Goal: Task Accomplishment & Management: Use online tool/utility

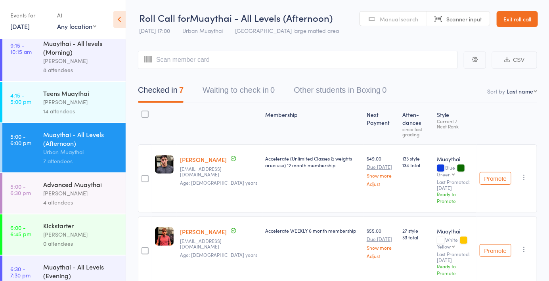
scroll to position [125, 0]
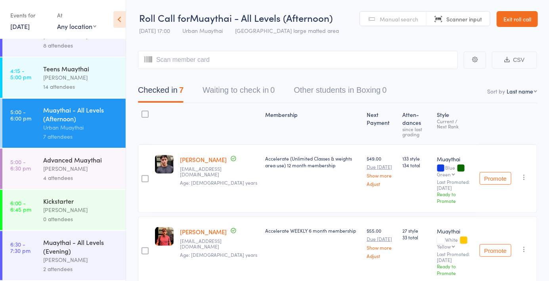
click at [85, 256] on div "[PERSON_NAME]" at bounding box center [81, 259] width 76 height 9
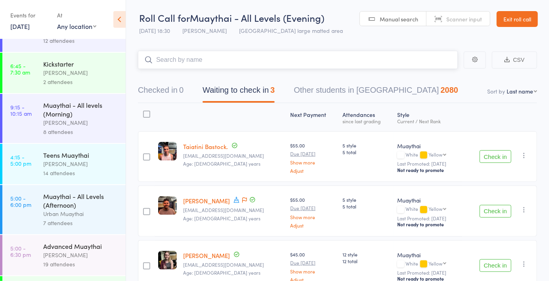
scroll to position [125, 0]
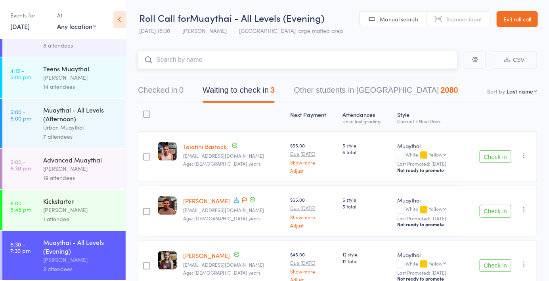
click at [178, 95] on button "Checked in 0" at bounding box center [161, 92] width 46 height 21
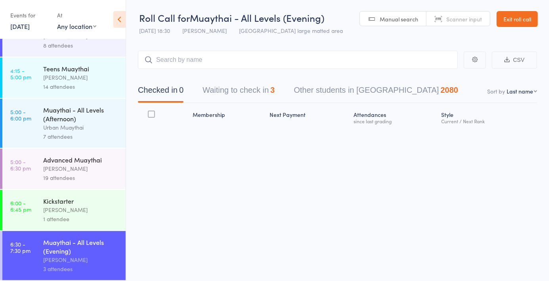
click at [404, 16] on span "Manual search" at bounding box center [399, 19] width 38 height 8
click at [235, 100] on button "Waiting to check in 3" at bounding box center [239, 92] width 72 height 21
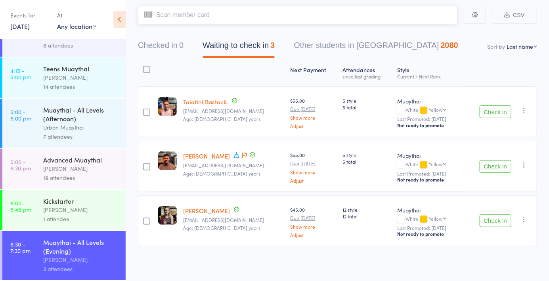
scroll to position [45, 0]
click at [165, 51] on button "Checked in 0" at bounding box center [161, 47] width 46 height 21
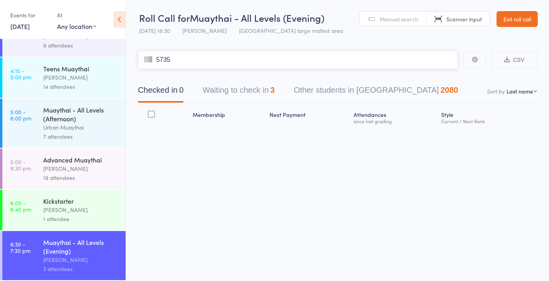
type input "5735"
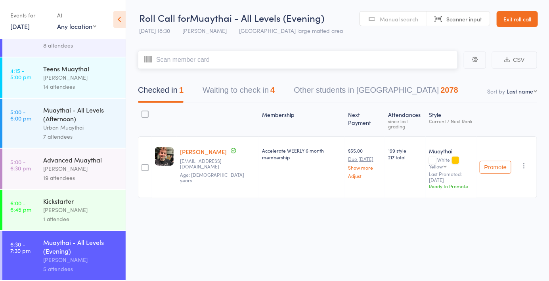
click at [244, 89] on button "Waiting to check in 4" at bounding box center [239, 92] width 72 height 21
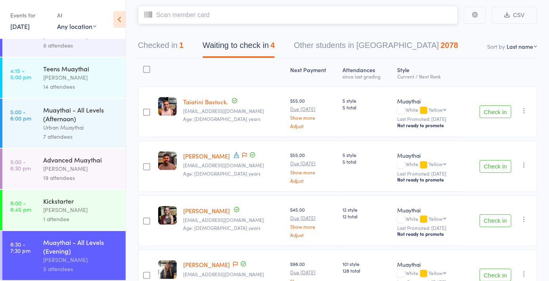
scroll to position [99, 0]
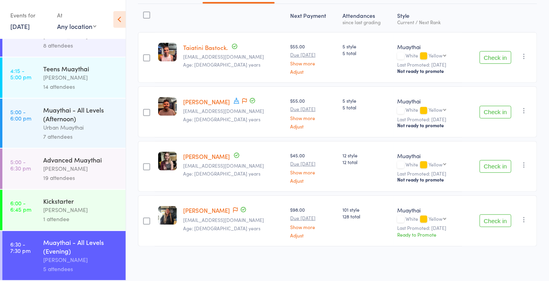
click at [233, 210] on icon at bounding box center [235, 210] width 5 height 6
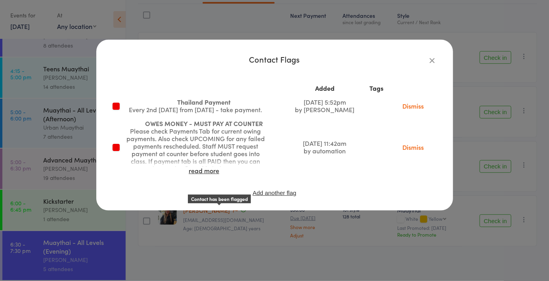
click at [428, 60] on icon "button" at bounding box center [432, 60] width 9 height 9
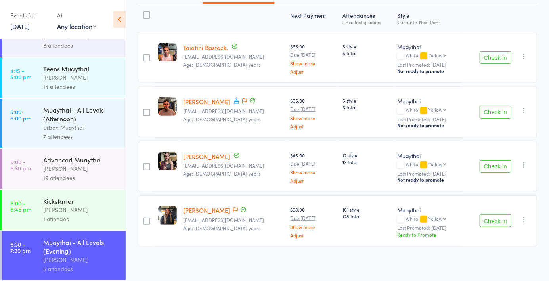
click at [242, 101] on icon at bounding box center [244, 101] width 5 height 6
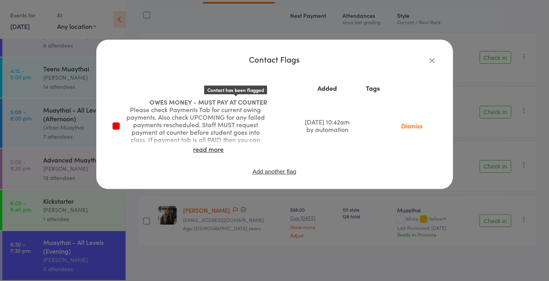
click at [423, 67] on div "Contact Flags Added Tags OWES MONEY - MUST PAY AT COUNTER Please check Payments…" at bounding box center [274, 118] width 325 height 126
click at [428, 59] on icon "button" at bounding box center [432, 60] width 9 height 9
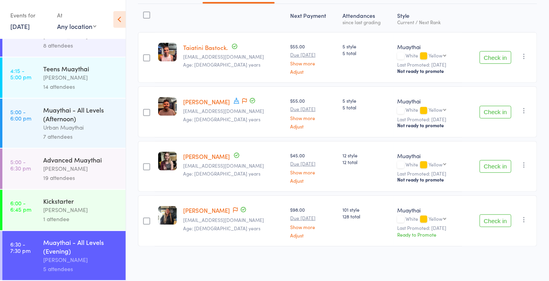
click at [234, 101] on icon at bounding box center [237, 101] width 6 height 6
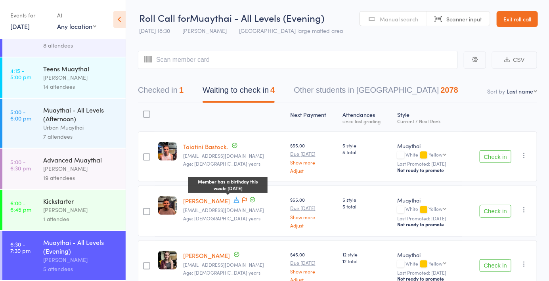
click at [166, 87] on button "Checked in 1" at bounding box center [161, 92] width 46 height 21
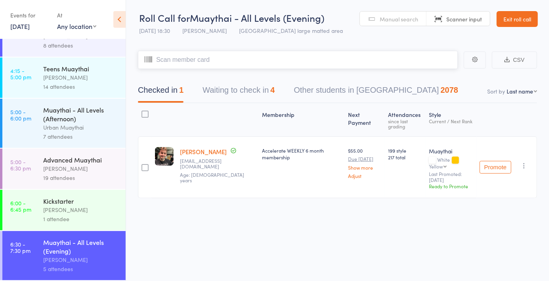
click at [185, 59] on input "search" at bounding box center [298, 60] width 320 height 18
click at [247, 101] on button "Waiting to check in 4" at bounding box center [239, 92] width 72 height 21
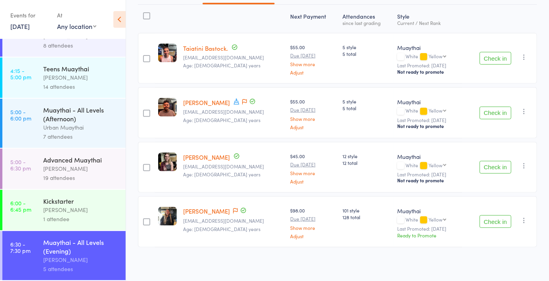
scroll to position [99, 0]
click at [497, 170] on button "Check in" at bounding box center [496, 166] width 32 height 13
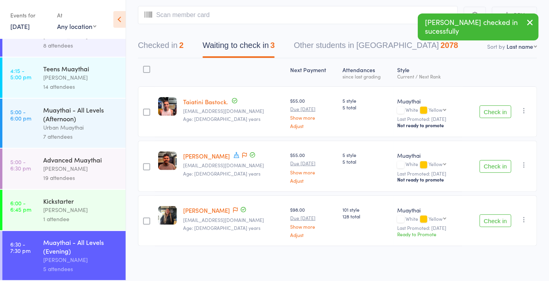
click at [169, 45] on button "Checked in 2" at bounding box center [161, 47] width 46 height 21
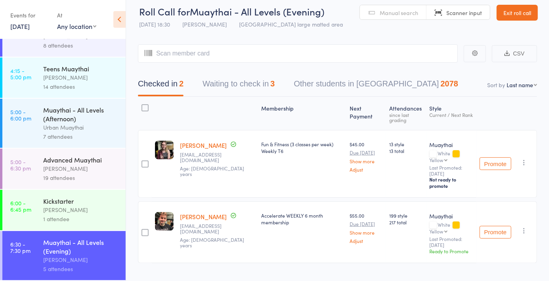
click at [160, 86] on button "Checked in 2" at bounding box center [161, 85] width 46 height 21
click at [169, 52] on input "search" at bounding box center [298, 53] width 320 height 18
click at [408, 17] on link "Manual search" at bounding box center [393, 12] width 67 height 15
click at [251, 56] on input "search" at bounding box center [298, 53] width 320 height 18
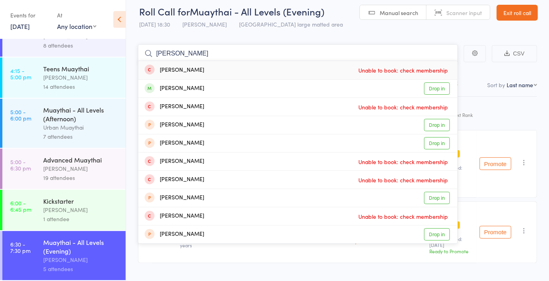
type input "[PERSON_NAME]"
click at [439, 93] on link "Drop in" at bounding box center [437, 88] width 26 height 12
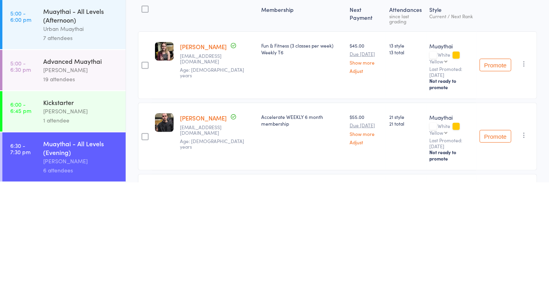
scroll to position [0, 0]
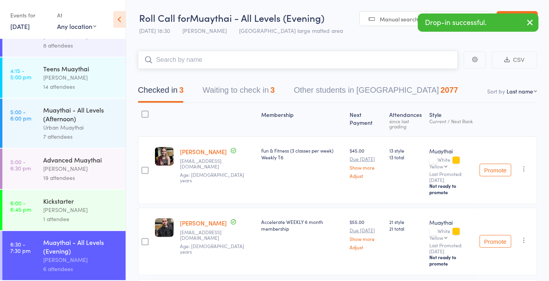
click at [515, 96] on nav "Checked in 3 Waiting to check in 3 Other students in [GEOGRAPHIC_DATA] 2077" at bounding box center [337, 92] width 418 height 21
click at [526, 93] on select "First name Last name Birthday [DATE]? Behind on payments? Check in time Next pa…" at bounding box center [522, 91] width 31 height 8
select select "4"
click at [507, 87] on select "First name Last name Birthday [DATE]? Behind on payments? Check in time Next pa…" at bounding box center [522, 91] width 31 height 8
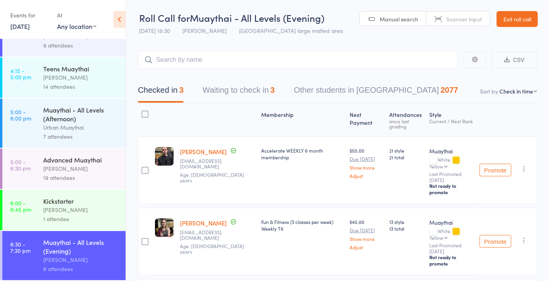
click at [408, 26] on header "Roll Call for Muaythai - All Levels (Evening) [DATE] 18:30 [PERSON_NAME] Miami …" at bounding box center [337, 19] width 423 height 39
click at [394, 25] on link "Manual search" at bounding box center [393, 18] width 67 height 15
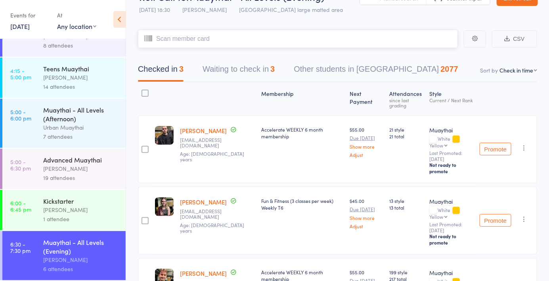
scroll to position [64, 0]
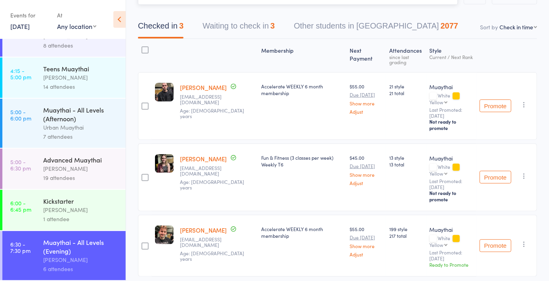
type input "6085"
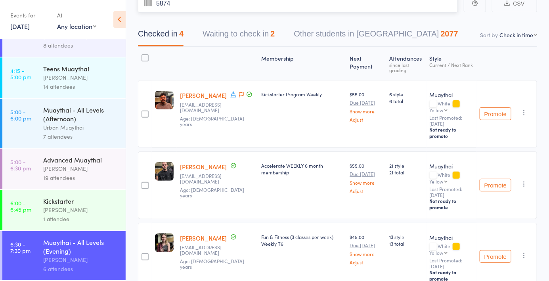
type input "5874"
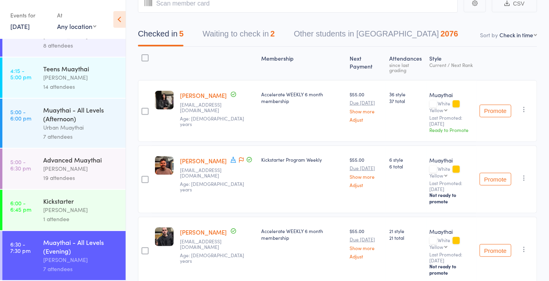
click at [239, 163] on icon at bounding box center [241, 160] width 5 height 6
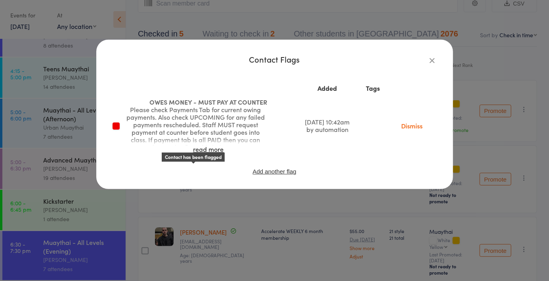
click at [432, 65] on button "button" at bounding box center [433, 60] width 10 height 10
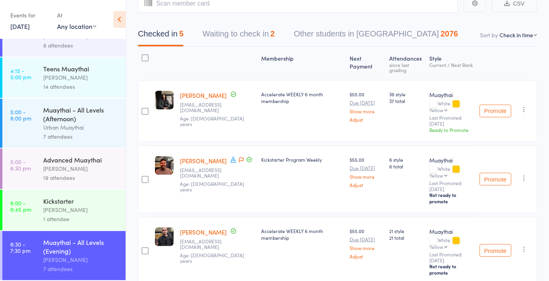
scroll to position [0, 0]
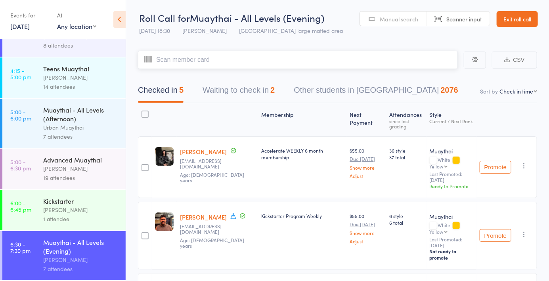
click at [255, 62] on input "search" at bounding box center [298, 60] width 320 height 18
type input "5999"
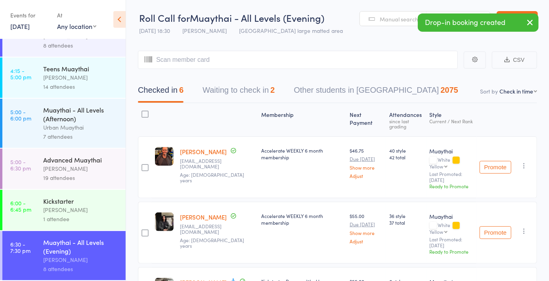
click at [392, 11] on link "Manual search" at bounding box center [393, 18] width 67 height 15
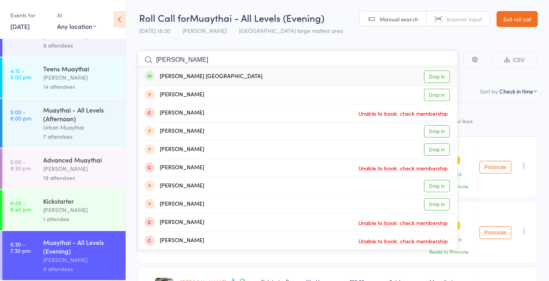
type input "[PERSON_NAME]"
click at [432, 82] on link "Drop in" at bounding box center [437, 77] width 26 height 12
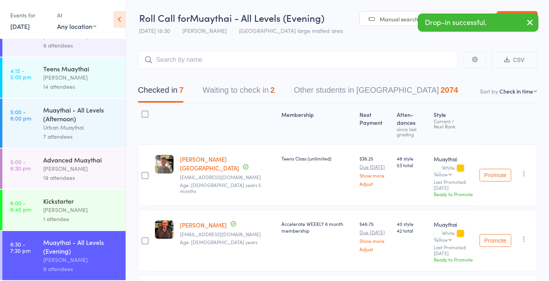
click at [388, 25] on link "Manual search" at bounding box center [393, 18] width 67 height 15
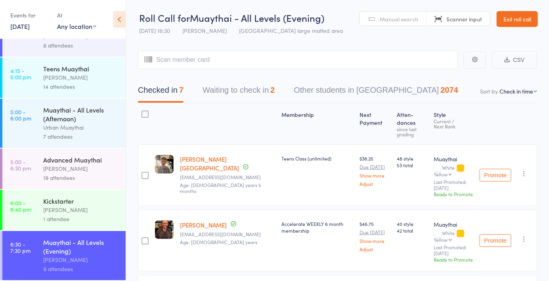
click at [397, 20] on span "Manual search" at bounding box center [399, 19] width 38 height 8
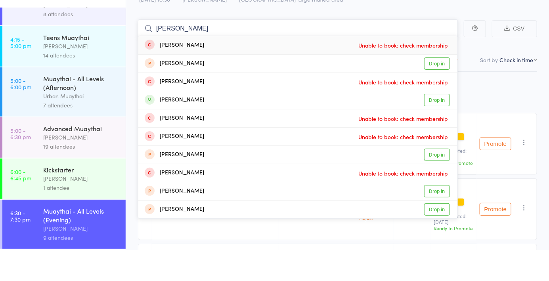
type input "[PERSON_NAME]"
click at [442, 132] on link "Drop in" at bounding box center [437, 131] width 26 height 12
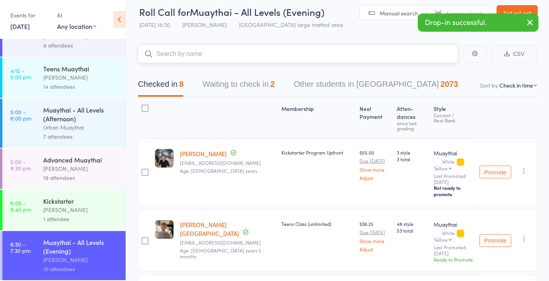
scroll to position [6, 0]
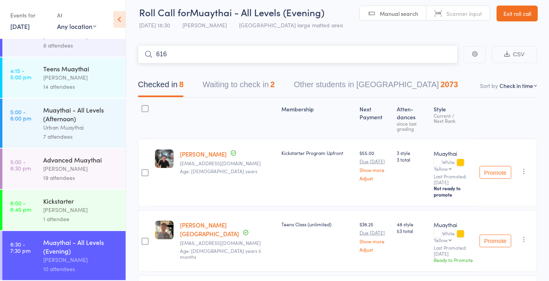
type input "6163"
click at [434, 74] on link "Drop in" at bounding box center [437, 71] width 26 height 12
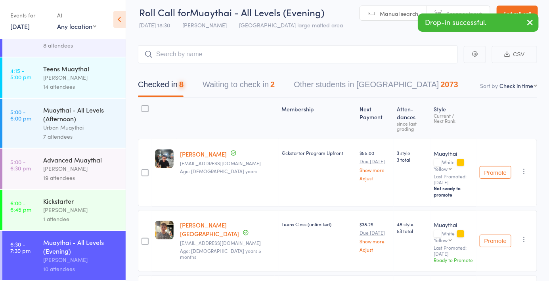
click at [392, 19] on link "Manual search" at bounding box center [393, 13] width 67 height 15
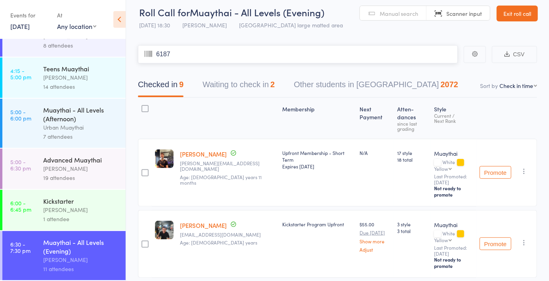
type input "6187"
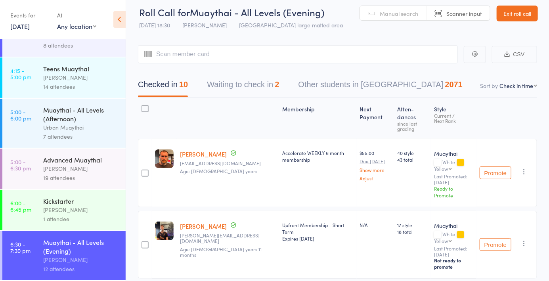
click at [388, 8] on link "Manual search" at bounding box center [393, 13] width 67 height 15
type input "0990"
click at [440, 75] on link "Drop in" at bounding box center [437, 71] width 26 height 12
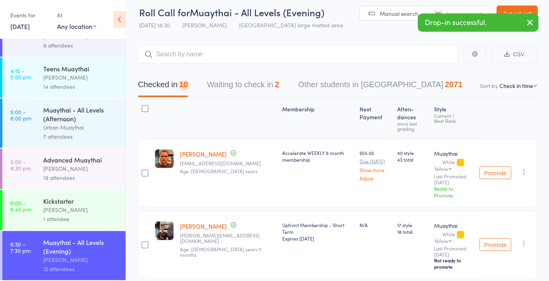
click at [406, 10] on span "Manual search" at bounding box center [399, 14] width 38 height 8
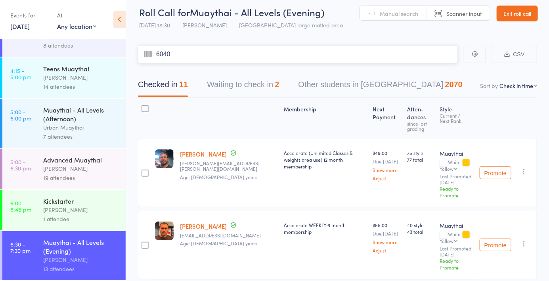
type input "6040"
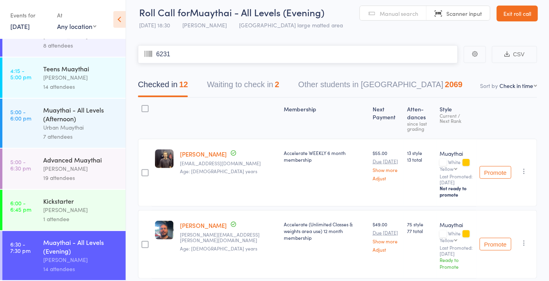
type input "6231"
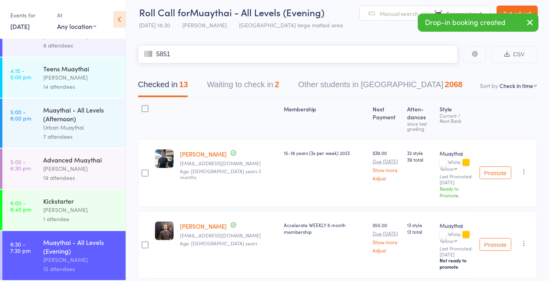
type input "5851"
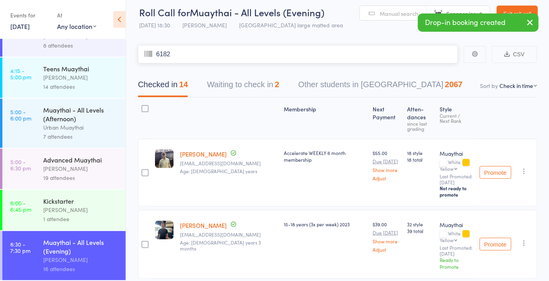
type input "6182"
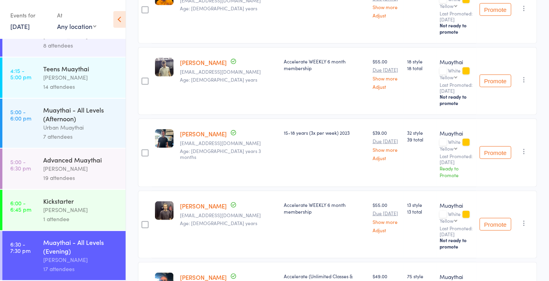
scroll to position [0, 0]
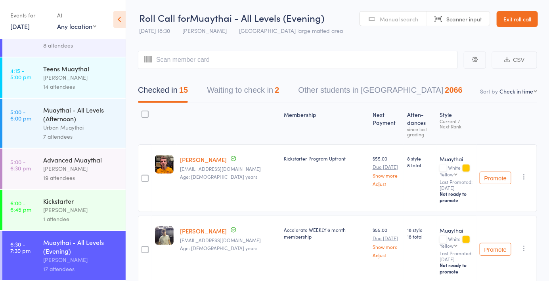
click at [92, 125] on div "Urban Muaythai" at bounding box center [81, 127] width 76 height 9
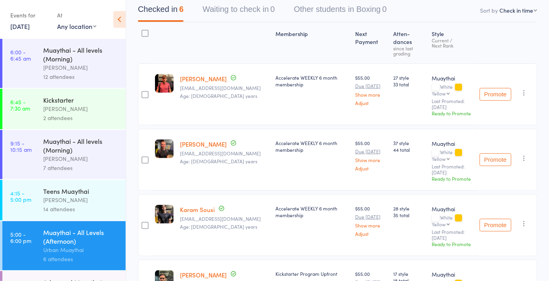
scroll to position [82, 0]
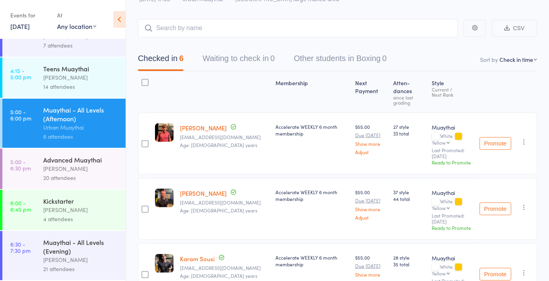
scroll to position [31, 0]
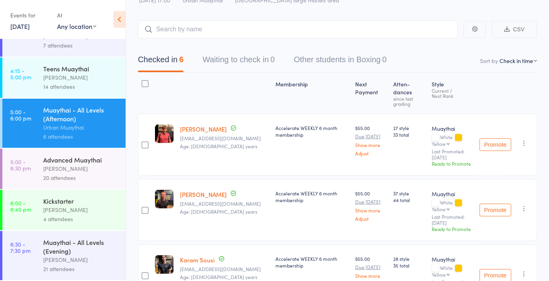
click at [54, 240] on div "Muaythai - All Levels (Evening)" at bounding box center [81, 246] width 76 height 17
